Goal: Download file/media

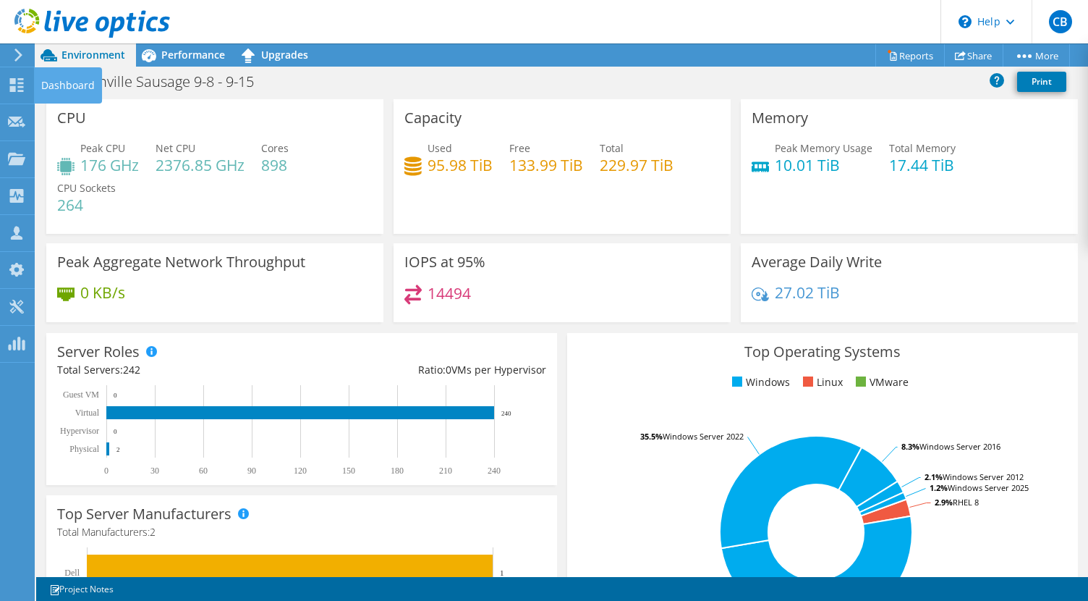
click at [13, 83] on use at bounding box center [17, 85] width 14 height 14
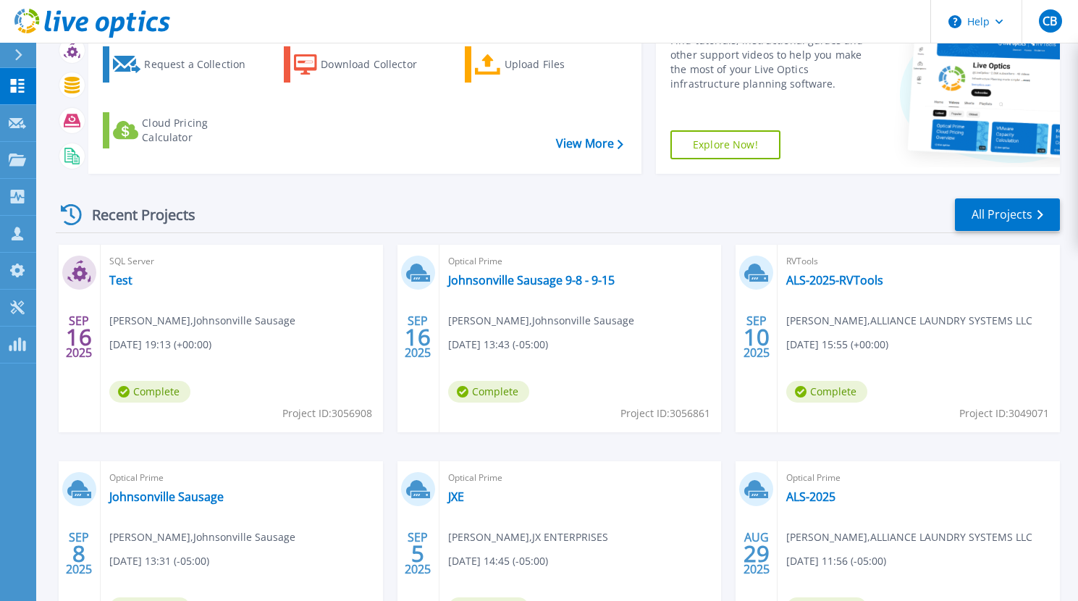
scroll to position [176, 0]
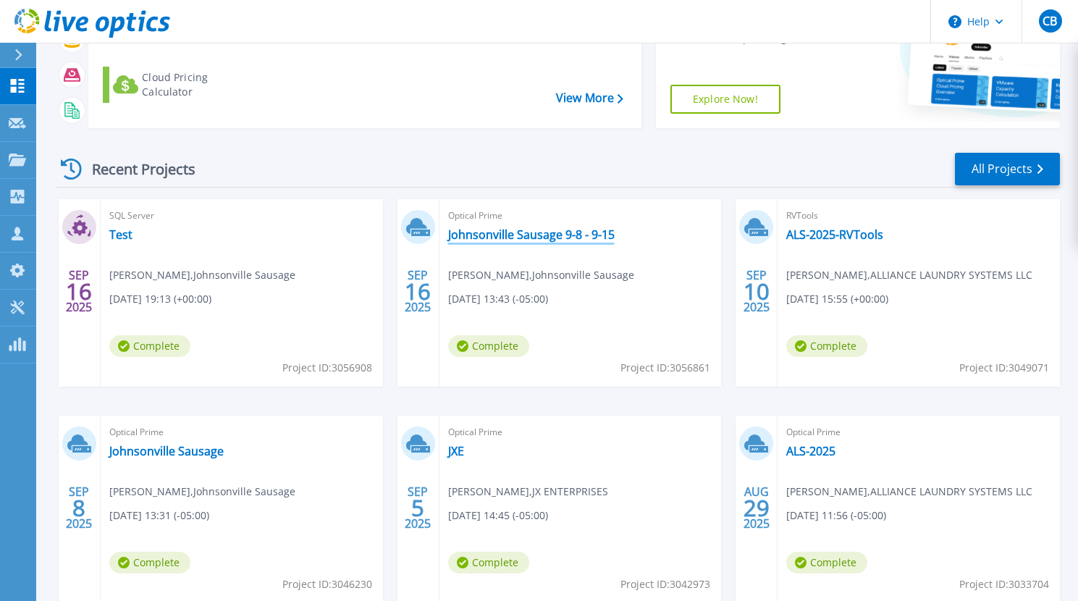
click at [499, 228] on link "Johnsonville Sausage 9-8 - 9-15" at bounding box center [531, 234] width 166 height 14
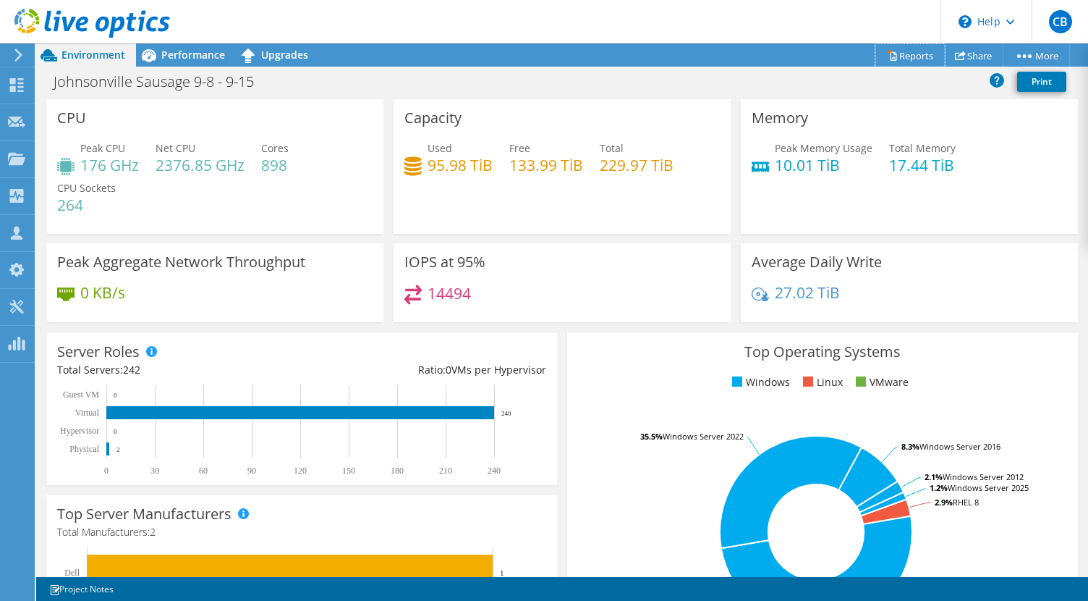
click at [918, 59] on link "Reports" at bounding box center [910, 55] width 69 height 22
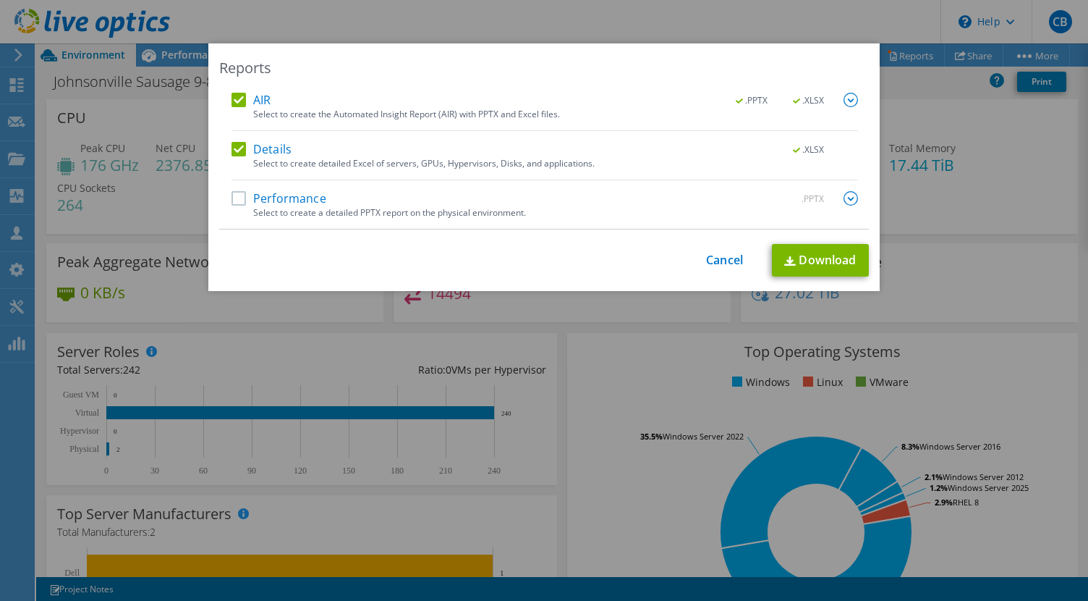
drag, startPoint x: 234, startPoint y: 93, endPoint x: 251, endPoint y: 141, distance: 50.6
click at [234, 93] on label "AIR" at bounding box center [251, 100] width 39 height 14
click at [0, 0] on input "AIR" at bounding box center [0, 0] width 0 height 0
drag, startPoint x: 229, startPoint y: 194, endPoint x: 302, endPoint y: 201, distance: 73.4
click at [232, 195] on label "Performance" at bounding box center [279, 198] width 95 height 14
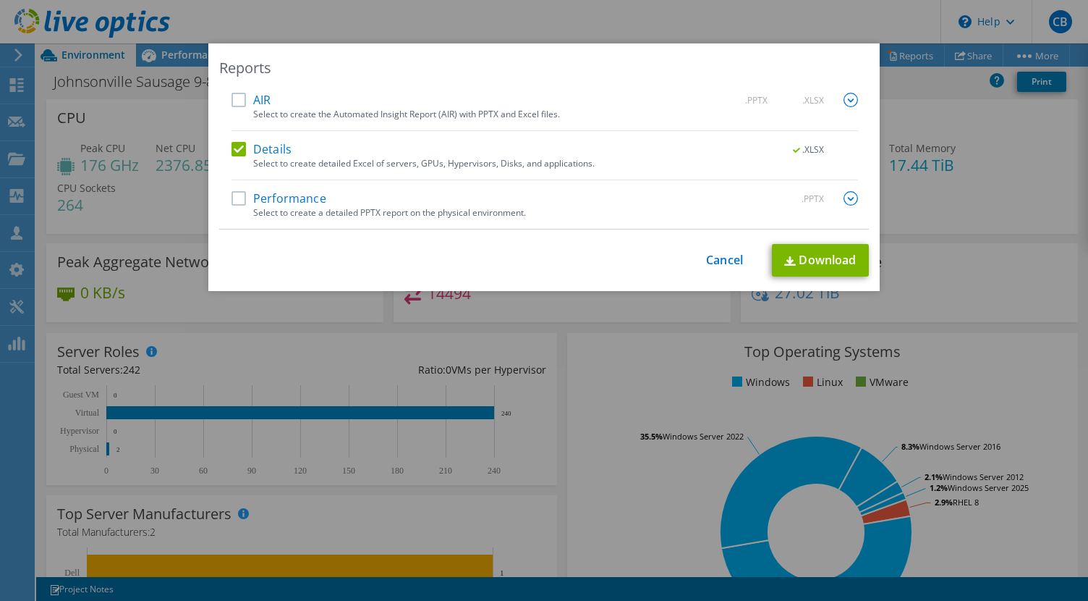
click at [0, 0] on input "Performance" at bounding box center [0, 0] width 0 height 0
click at [806, 263] on link "Download" at bounding box center [820, 260] width 97 height 33
